Goal: Information Seeking & Learning: Learn about a topic

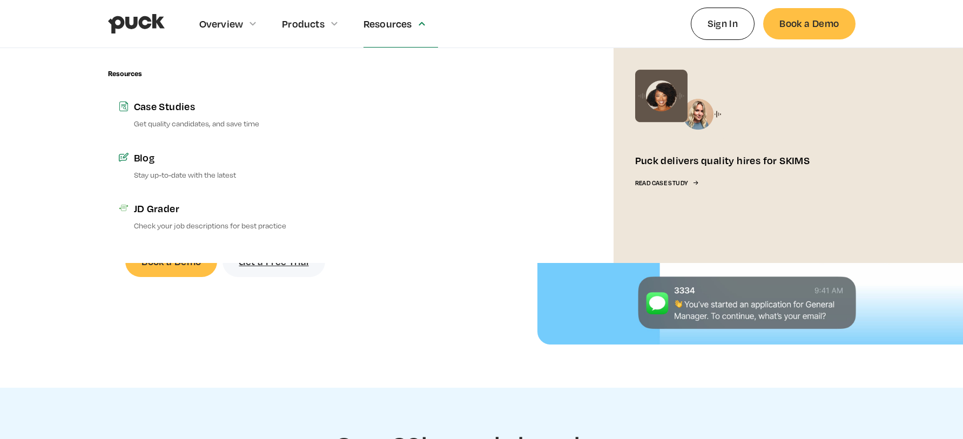
scroll to position [90, 0]
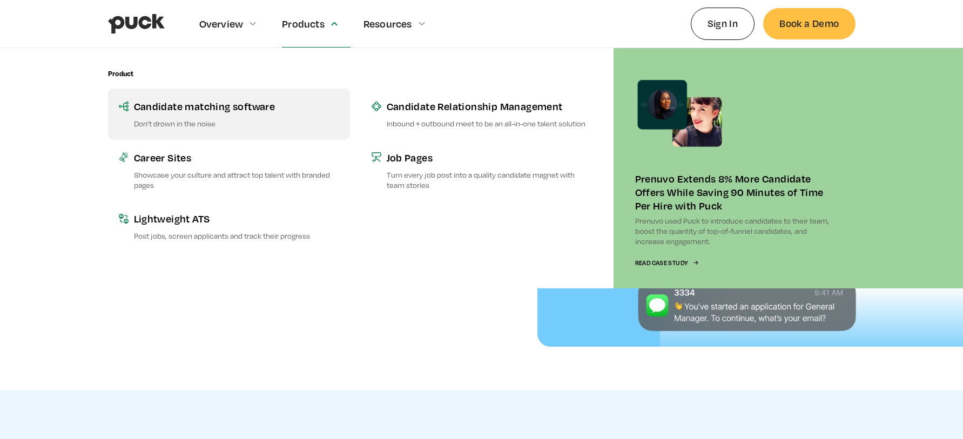
click at [231, 118] on link "Candidate matching software Don’t drown in the noise" at bounding box center [229, 114] width 242 height 51
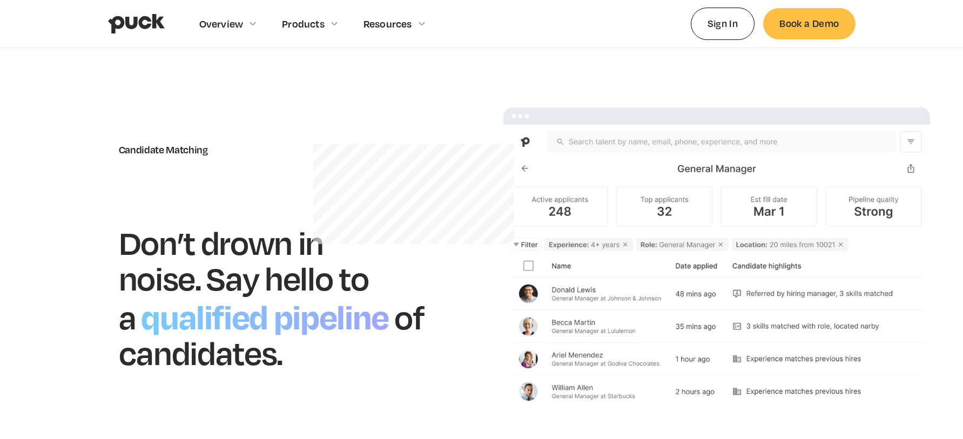
click at [684, 163] on img at bounding box center [717, 257] width 427 height 299
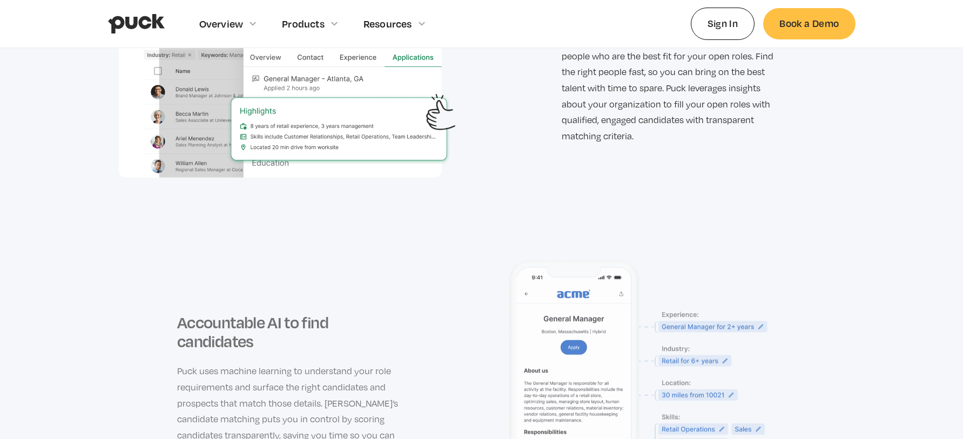
scroll to position [1481, 0]
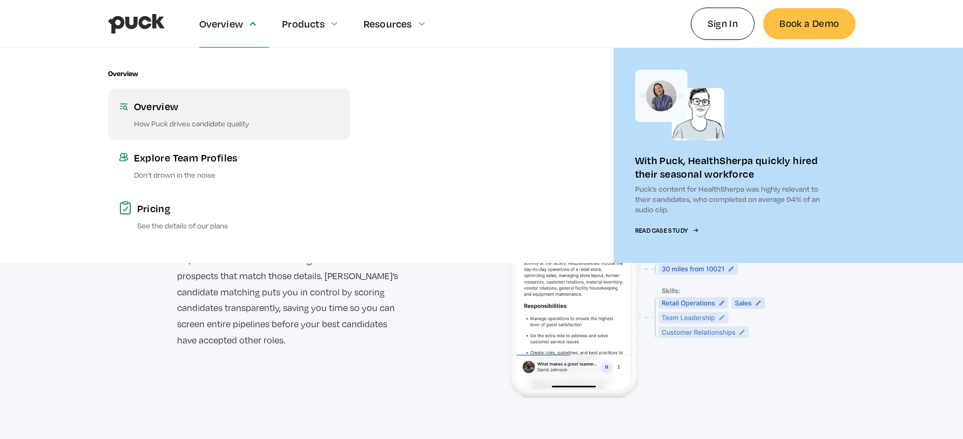
click at [196, 111] on div "Overview" at bounding box center [236, 106] width 205 height 14
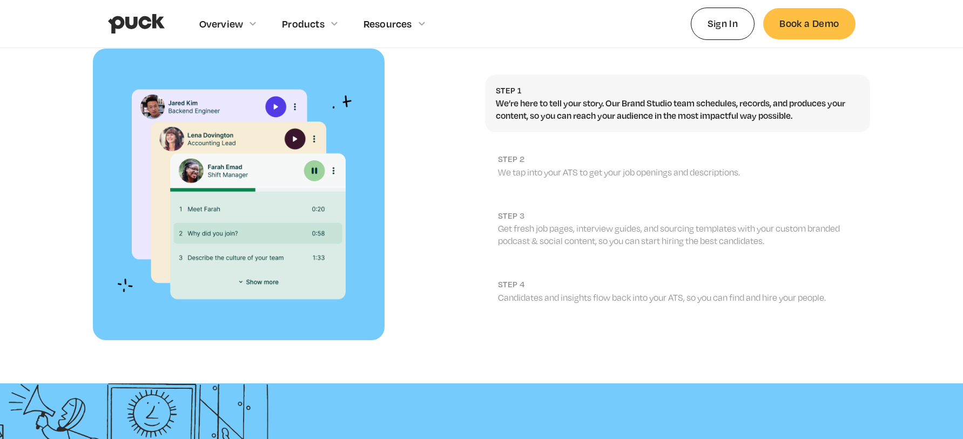
scroll to position [1203, 0]
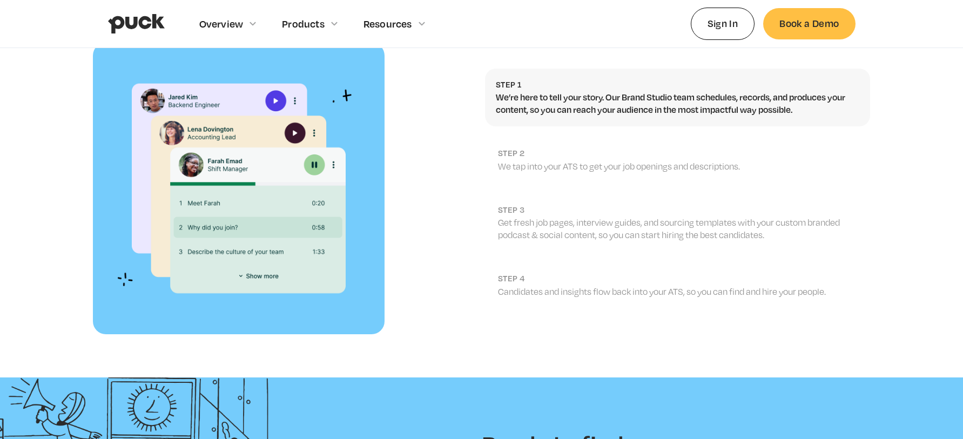
click at [526, 160] on p "We tap into your ATS to get your job openings and descriptions." at bounding box center [678, 166] width 361 height 12
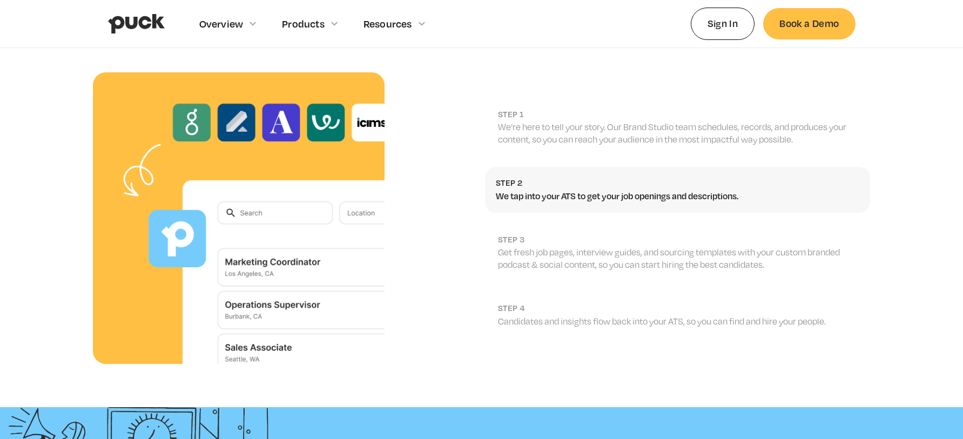
scroll to position [1173, 0]
click at [564, 247] on p "Get fresh job pages, interview guides, and sourcing templates with your custom …" at bounding box center [678, 259] width 361 height 24
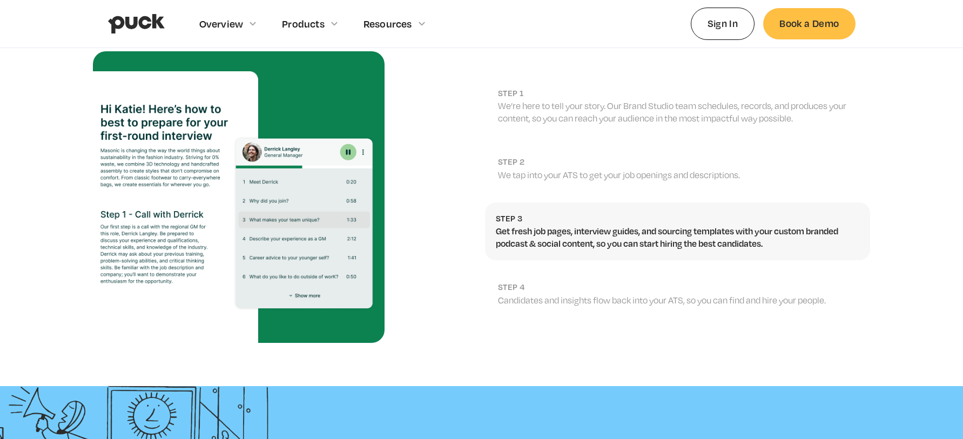
click at [557, 282] on h2 "step 4" at bounding box center [678, 287] width 361 height 10
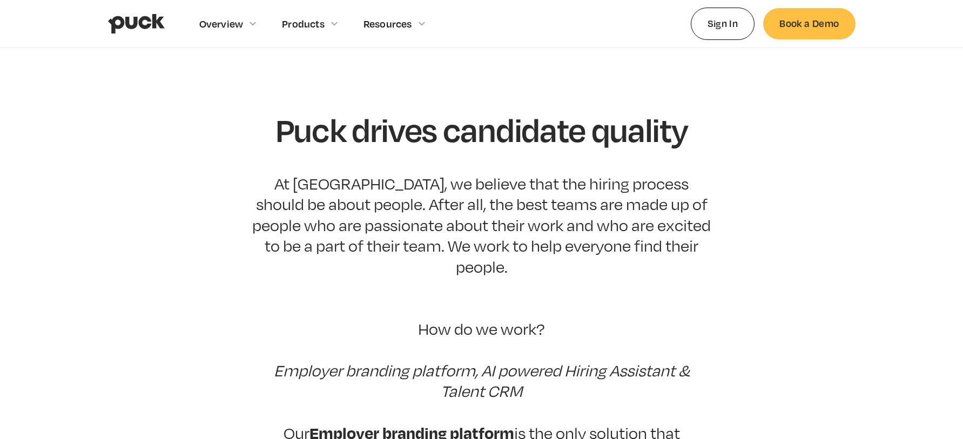
scroll to position [0, 0]
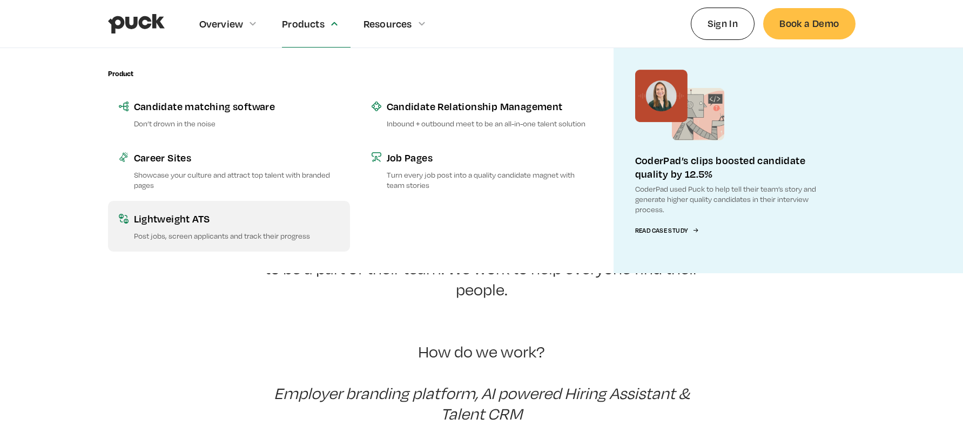
click at [232, 240] on p "Post jobs, screen applicants and track their progress" at bounding box center [236, 236] width 205 height 10
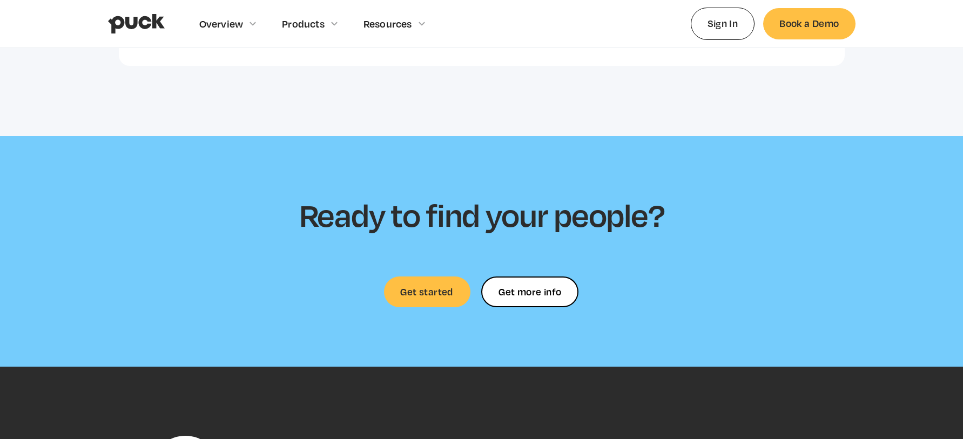
scroll to position [2378, 0]
click at [428, 277] on link "Get started" at bounding box center [427, 291] width 86 height 31
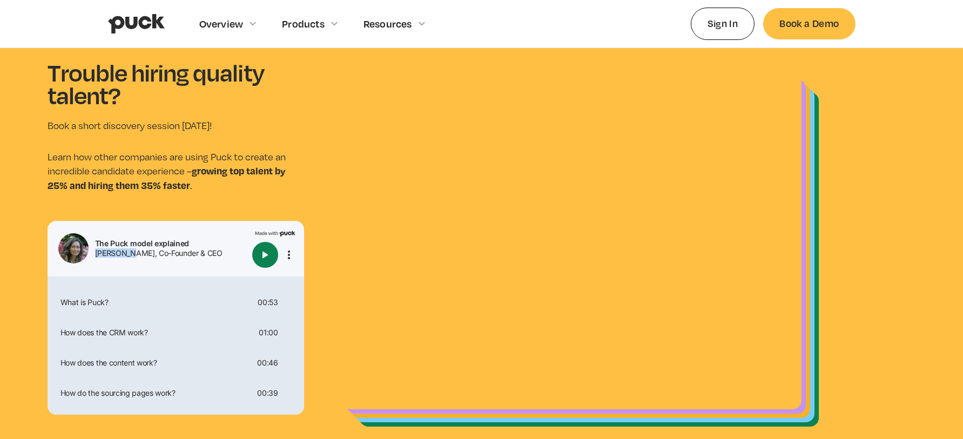
drag, startPoint x: 126, startPoint y: 254, endPoint x: 80, endPoint y: 251, distance: 46.0
click at [96, 254] on div "[PERSON_NAME], Co-Founder & CEO" at bounding box center [171, 254] width 153 height 8
click at [80, 251] on img at bounding box center [73, 248] width 30 height 30
click at [73, 251] on img at bounding box center [73, 248] width 30 height 30
click at [76, 251] on img at bounding box center [73, 248] width 30 height 30
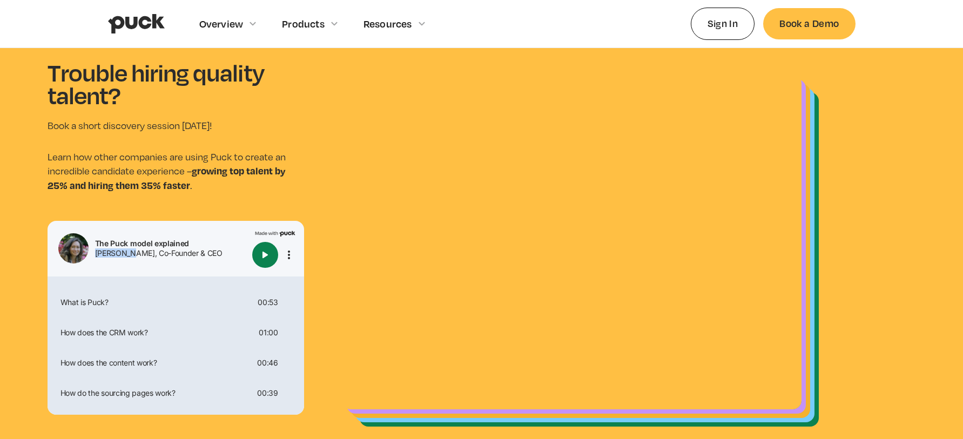
click at [75, 250] on img at bounding box center [73, 248] width 30 height 30
click at [68, 233] on div at bounding box center [68, 233] width 0 height 0
click at [67, 250] on img at bounding box center [73, 248] width 30 height 30
click at [266, 251] on img "Play" at bounding box center [265, 255] width 13 height 13
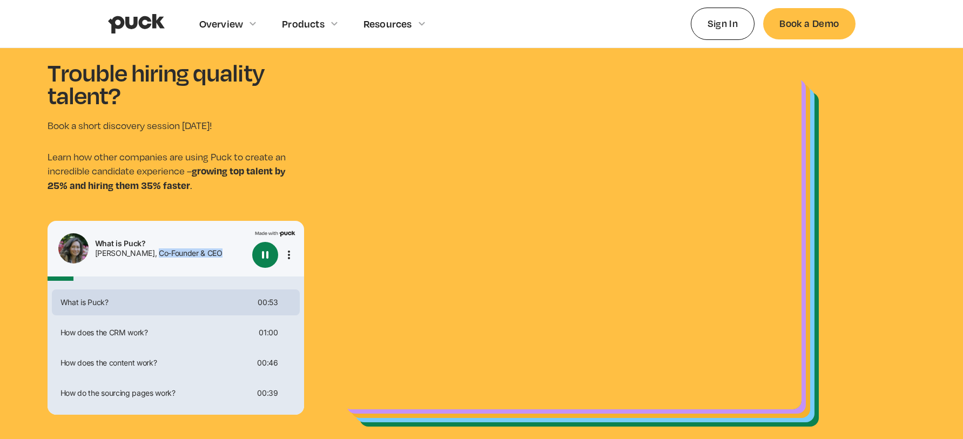
drag, startPoint x: 193, startPoint y: 255, endPoint x: 146, endPoint y: 255, distance: 47.5
click at [146, 255] on div "[PERSON_NAME], Co-Founder & CEO" at bounding box center [171, 254] width 153 height 8
click at [274, 172] on strong "growing top talent by 25% and hiring them 35% faster" at bounding box center [167, 178] width 238 height 28
click at [266, 254] on img "Pause" at bounding box center [265, 255] width 13 height 13
click at [266, 254] on img "Play" at bounding box center [265, 255] width 13 height 13
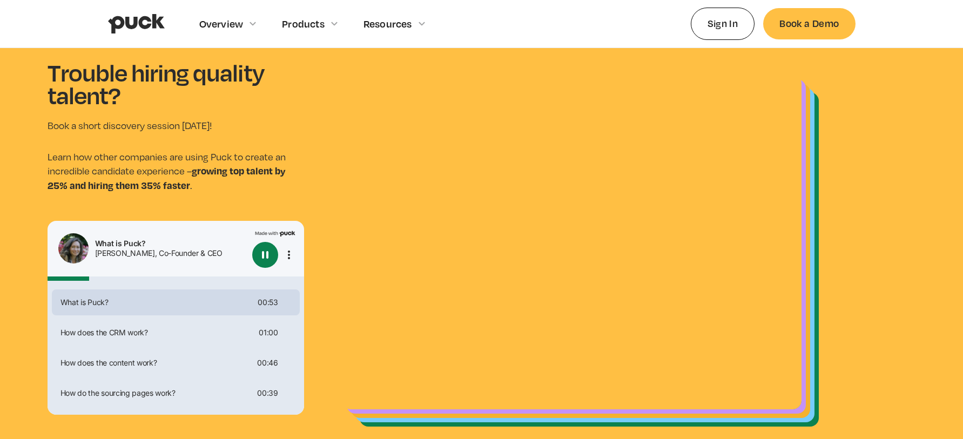
type input "0.165270018867925"
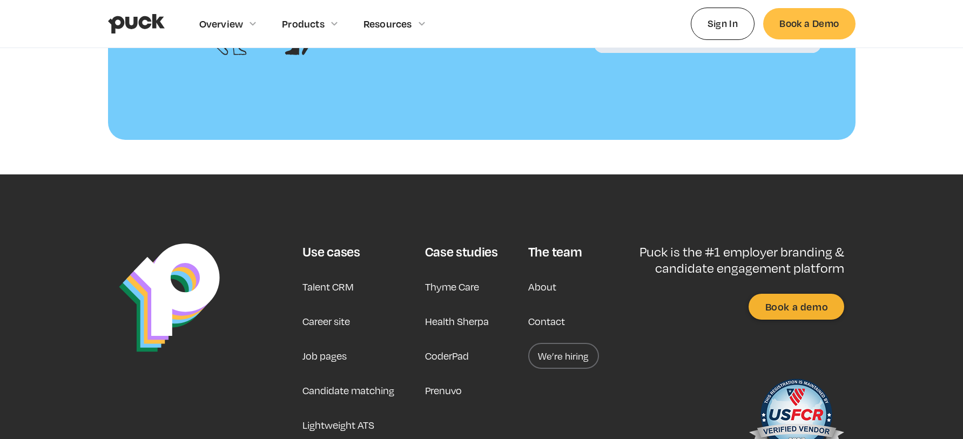
scroll to position [1112, 0]
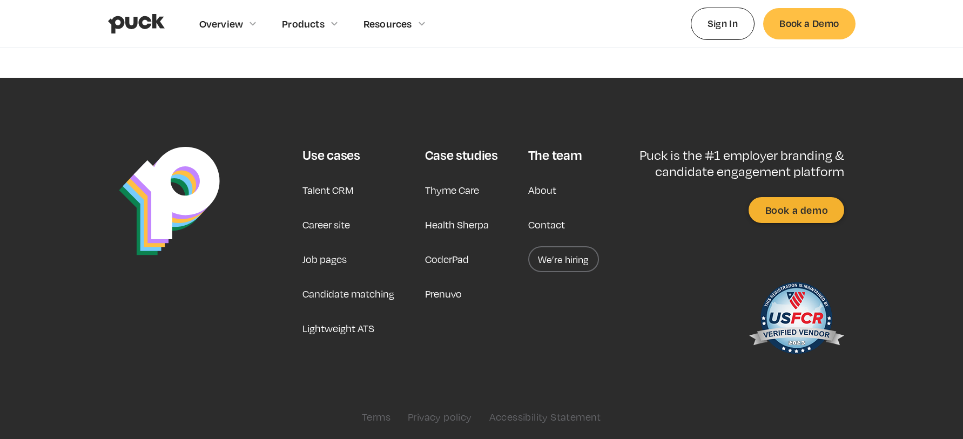
click at [808, 311] on img at bounding box center [796, 320] width 96 height 86
type input "0.506390565217392"
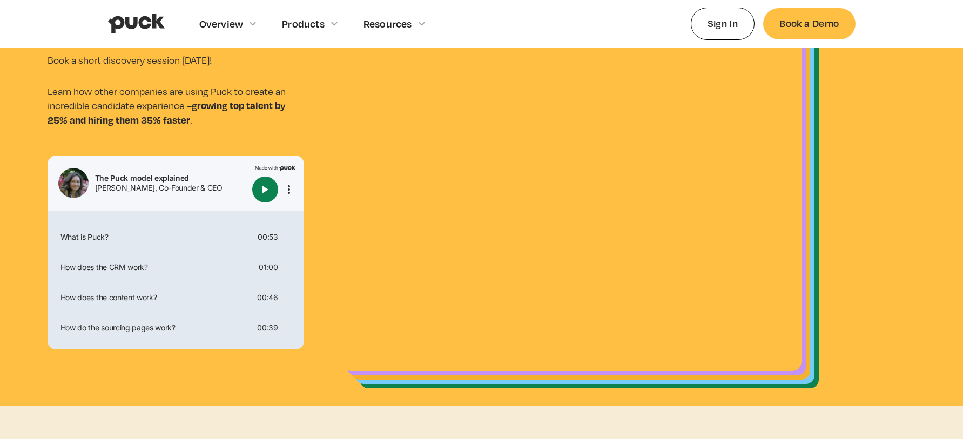
scroll to position [88, 0]
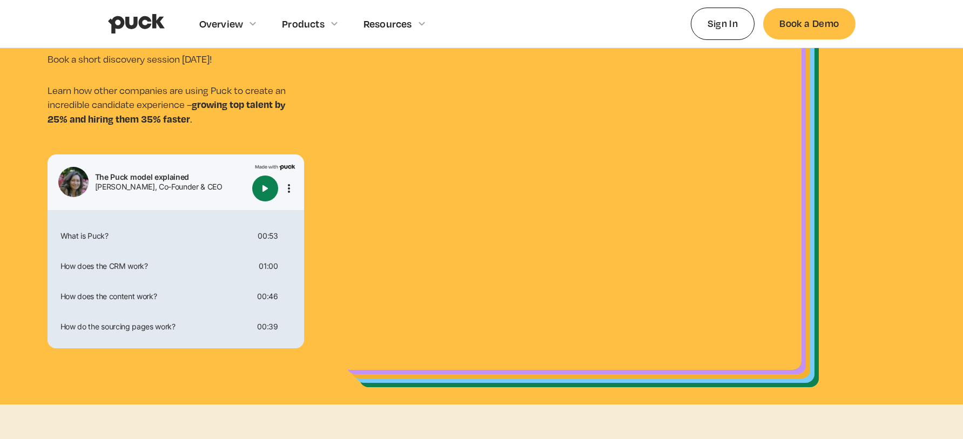
click at [264, 189] on img "Play" at bounding box center [265, 188] width 13 height 13
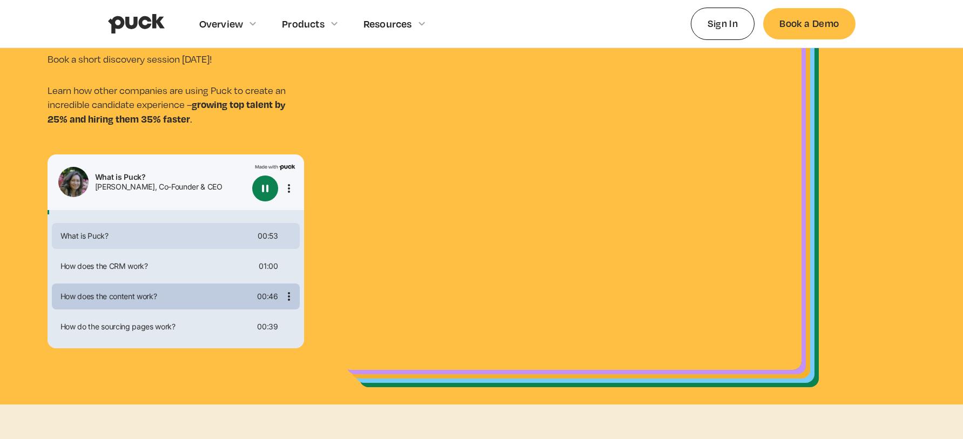
click at [232, 293] on div "How does the content work?" at bounding box center [154, 297] width 197 height 8
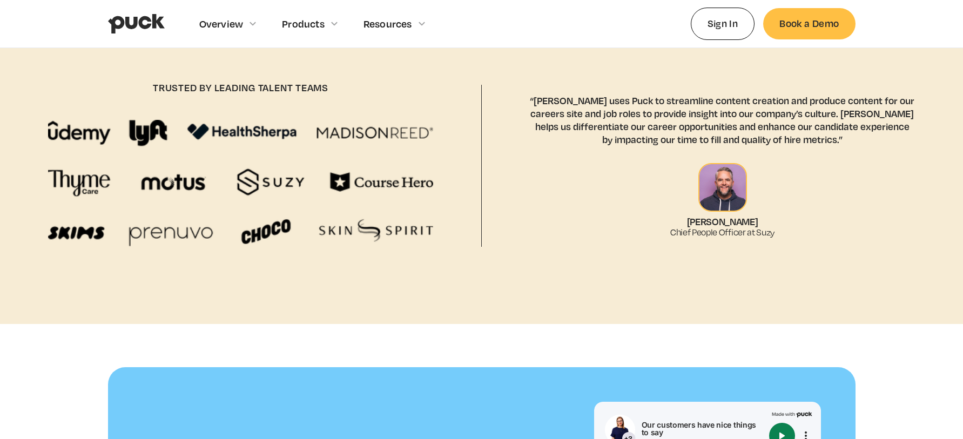
scroll to position [485, 0]
type input "0.827770064307054"
